Goal: Check status

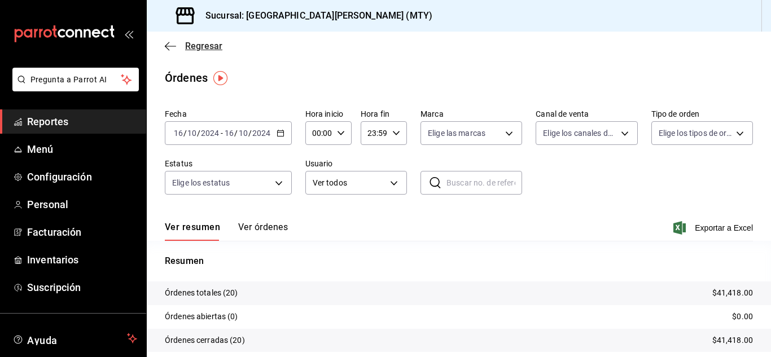
click at [201, 42] on span "Regresar" at bounding box center [203, 46] width 37 height 11
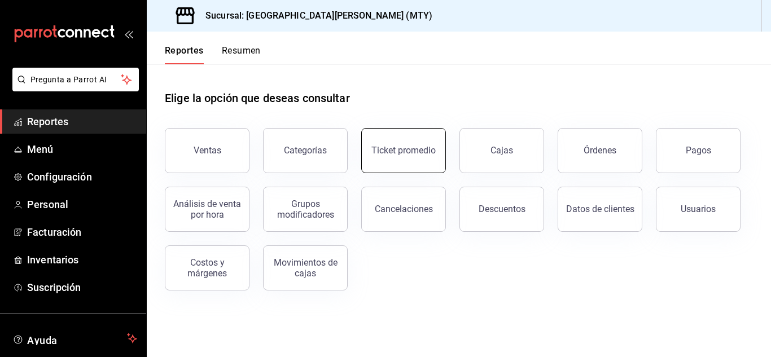
click at [378, 156] on button "Ticket promedio" at bounding box center [403, 150] width 85 height 45
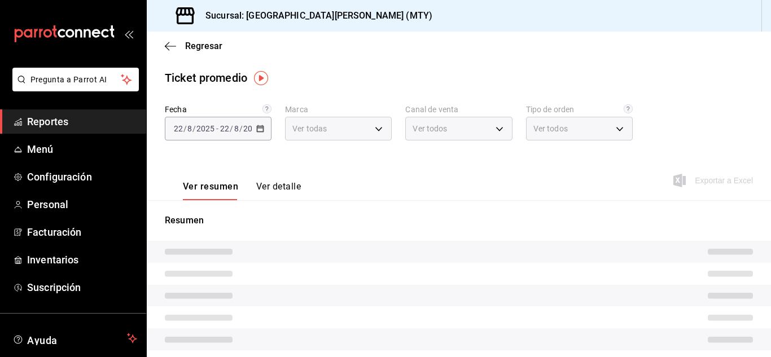
type input "993182a7-2c84-4ec8-9ef4-4438dae30c02"
type input "PARROT,UBER_EATS,RAPPI,DIDI_FOOD,ONLINE"
type input "96359a79-f33f-45b3-934b-2867b65d345c,c6fcd88e-9977-4e7e-951e-e2b9f3ed99d5,482ce…"
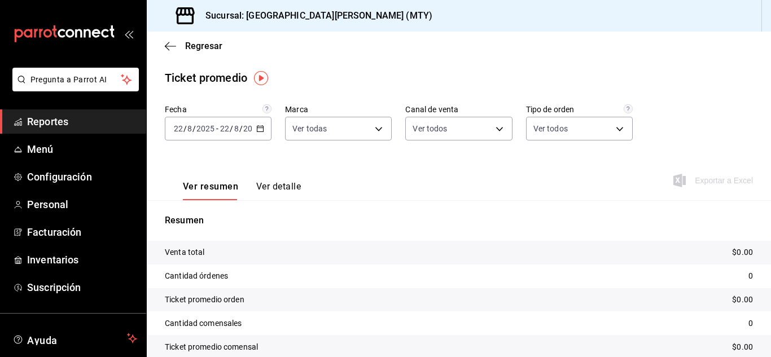
click at [257, 129] on icon "button" at bounding box center [260, 129] width 8 height 8
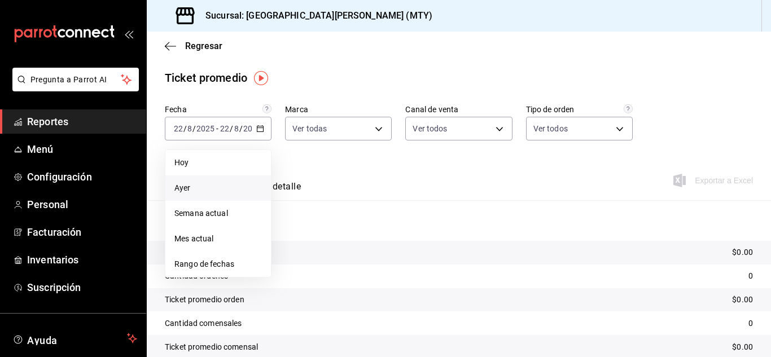
click at [223, 181] on li "Ayer" at bounding box center [217, 187] width 105 height 25
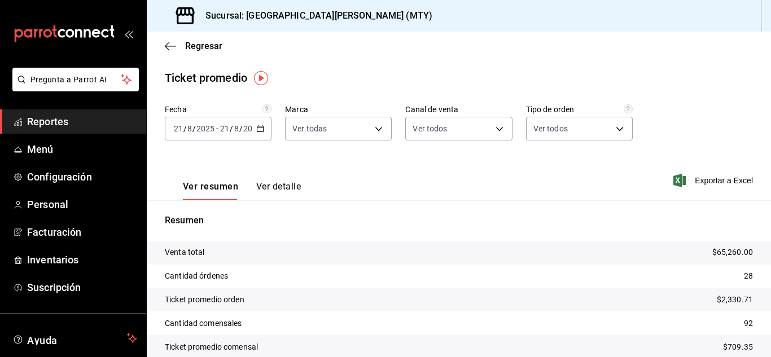
click at [285, 188] on button "Ver detalle" at bounding box center [278, 190] width 45 height 19
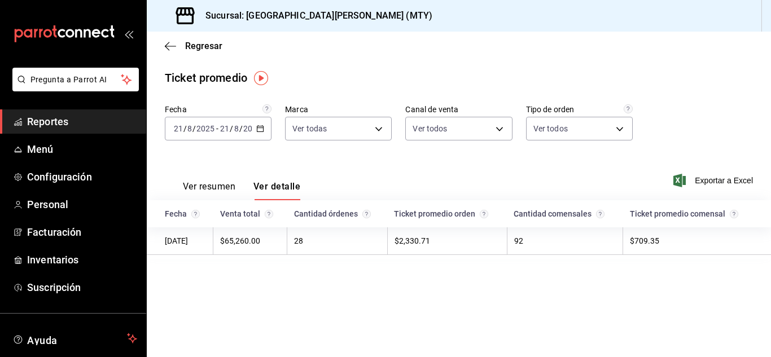
click at [254, 127] on div "[DATE] [DATE] - [DATE] [DATE]" at bounding box center [218, 129] width 107 height 24
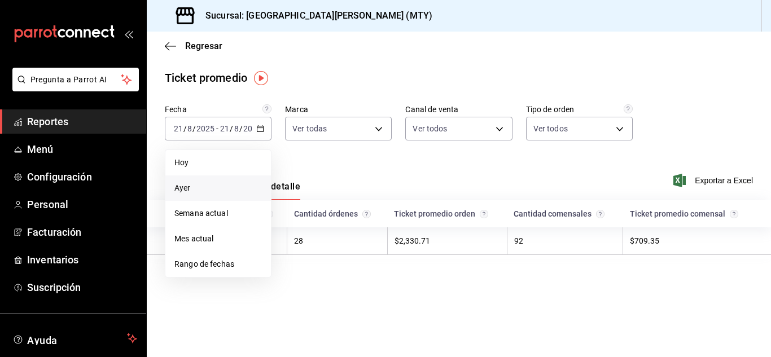
click at [208, 184] on span "Ayer" at bounding box center [217, 188] width 87 height 12
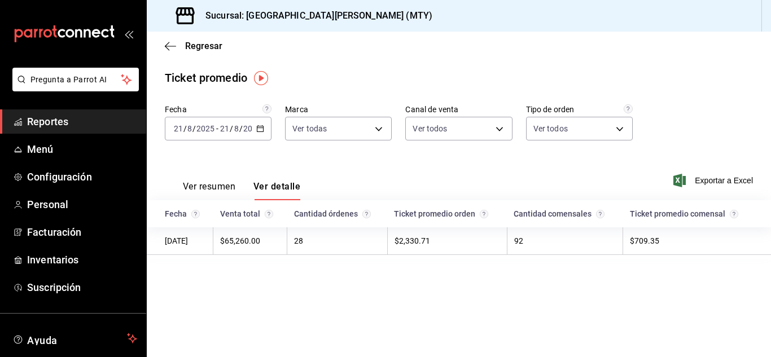
click at [268, 128] on div "[DATE] [DATE] - [DATE] [DATE]" at bounding box center [218, 129] width 107 height 24
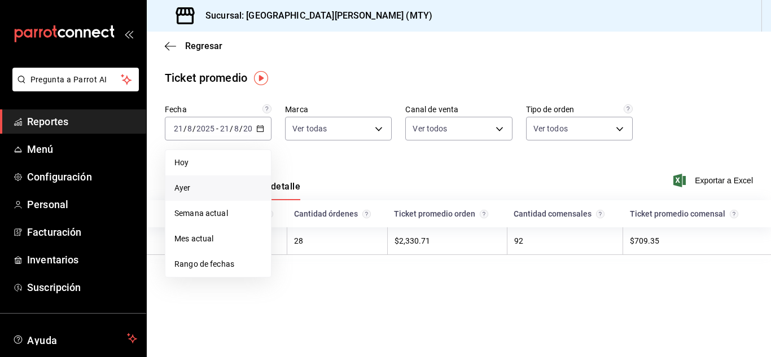
click at [201, 186] on span "Ayer" at bounding box center [217, 188] width 87 height 12
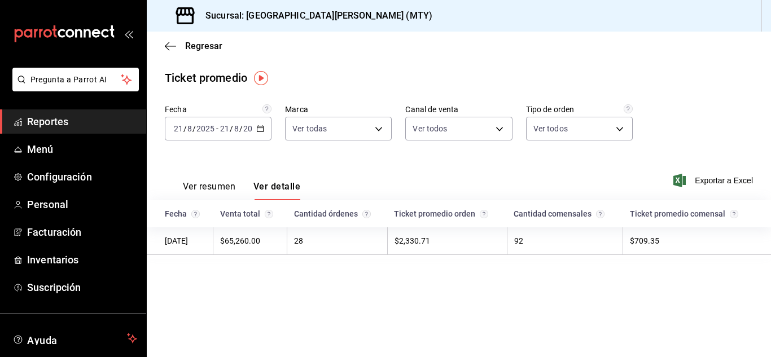
click at [265, 129] on div "[DATE] [DATE] - [DATE] [DATE]" at bounding box center [218, 129] width 107 height 24
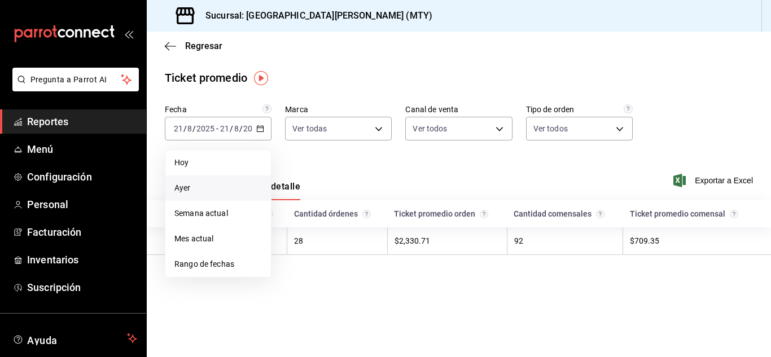
click at [214, 190] on span "Ayer" at bounding box center [217, 188] width 87 height 12
